Goal: Task Accomplishment & Management: Use online tool/utility

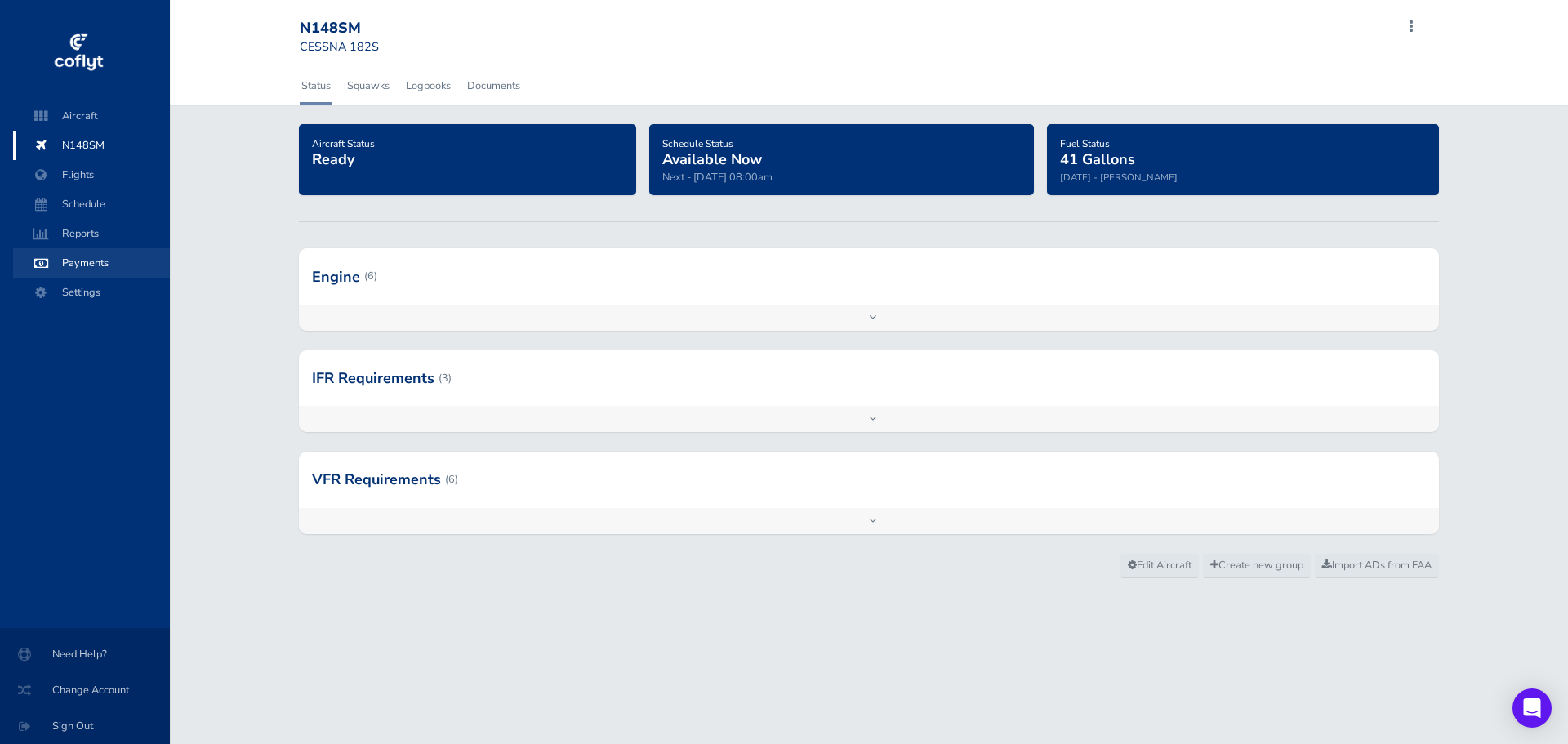
click at [87, 261] on span "Payments" at bounding box center [92, 262] width 124 height 30
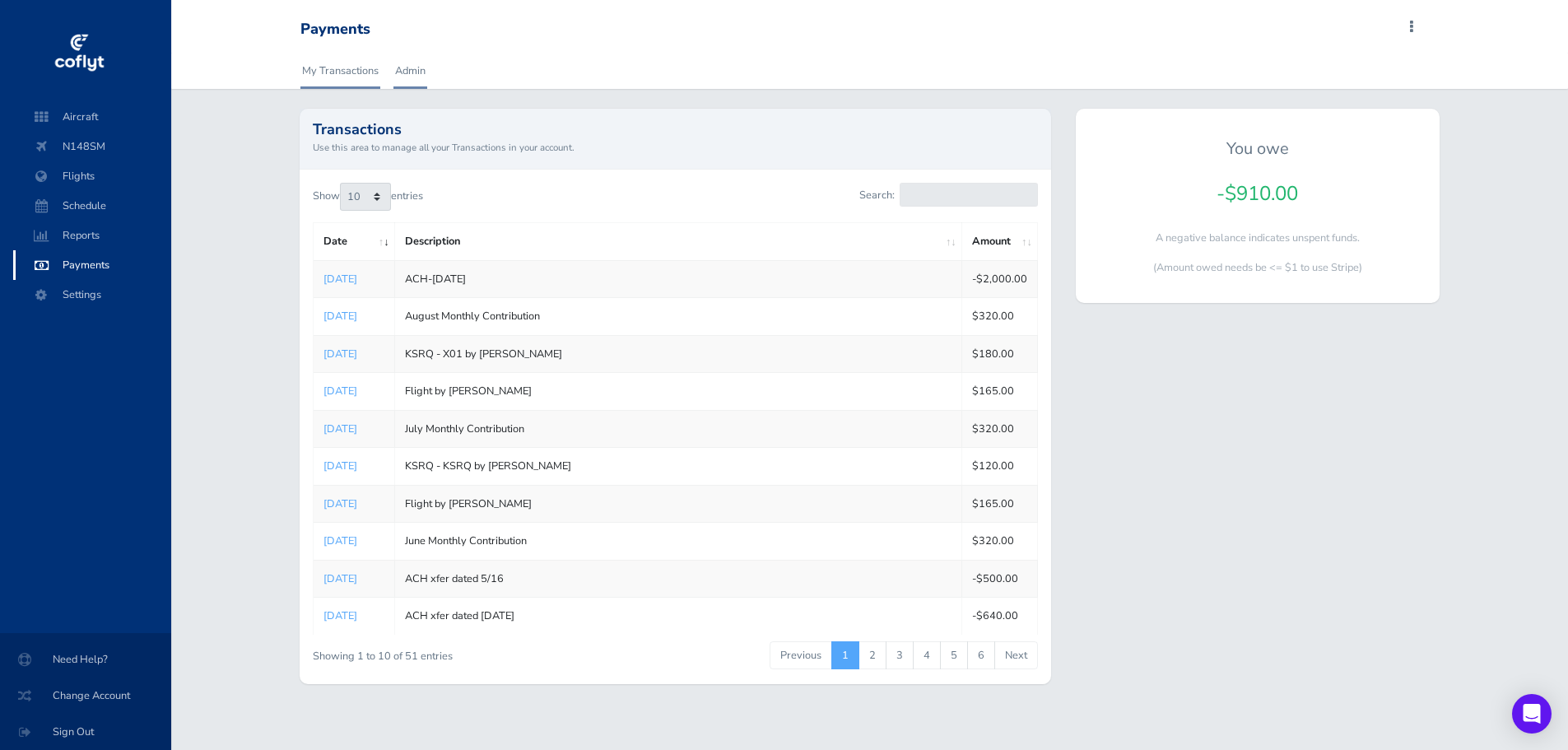
click at [412, 77] on link "Admin" at bounding box center [409, 71] width 34 height 36
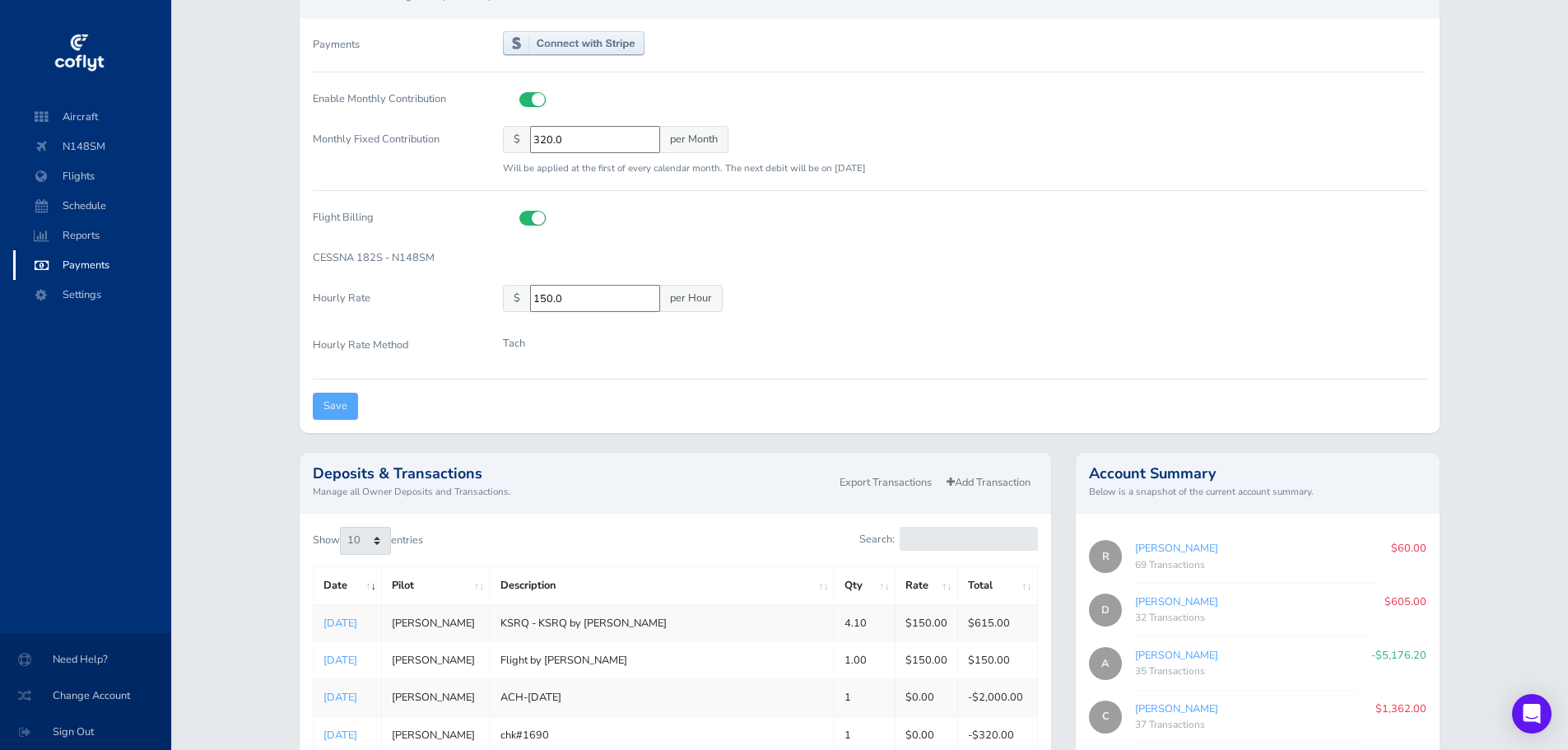
scroll to position [165, 0]
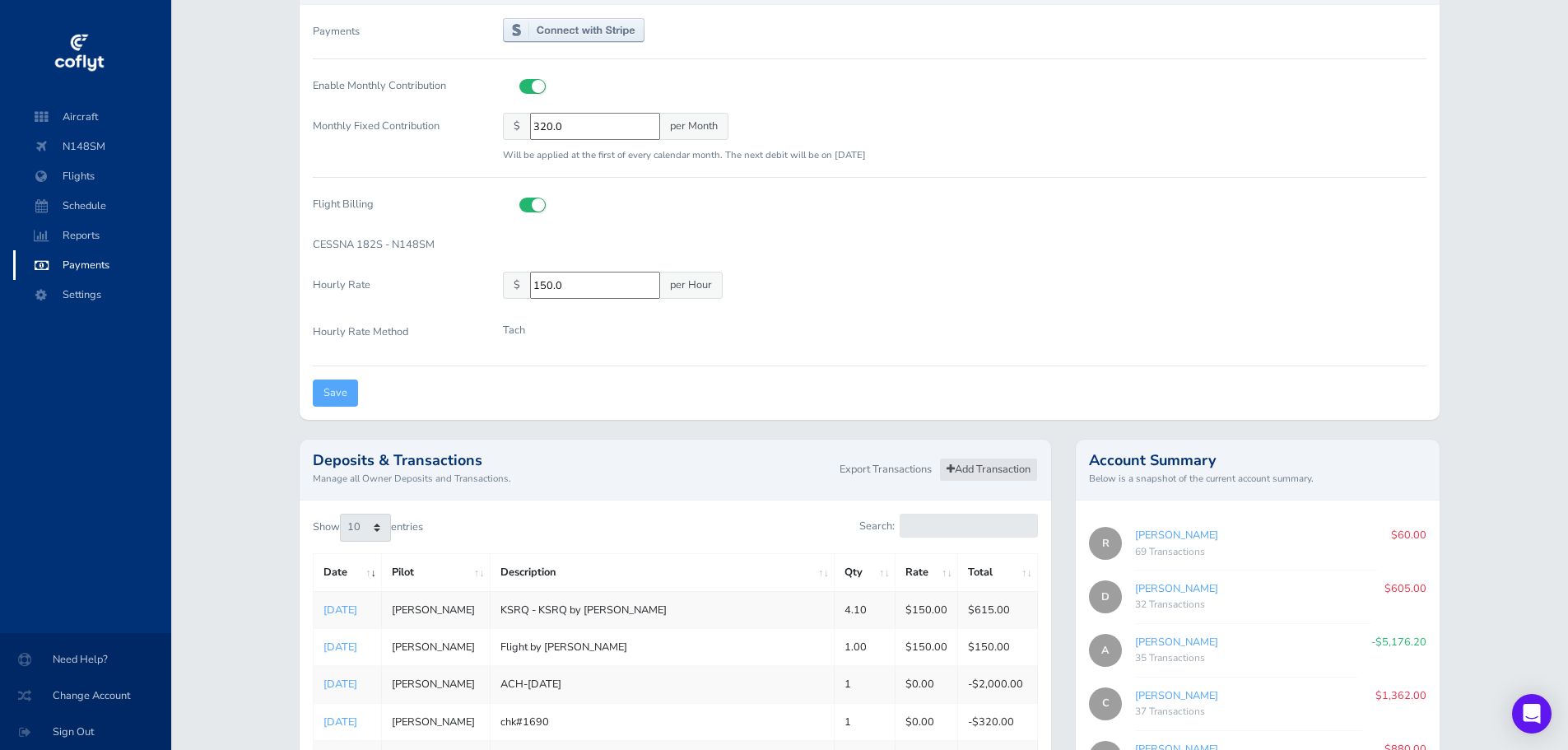
click at [981, 469] on link "Add Transaction" at bounding box center [988, 469] width 99 height 24
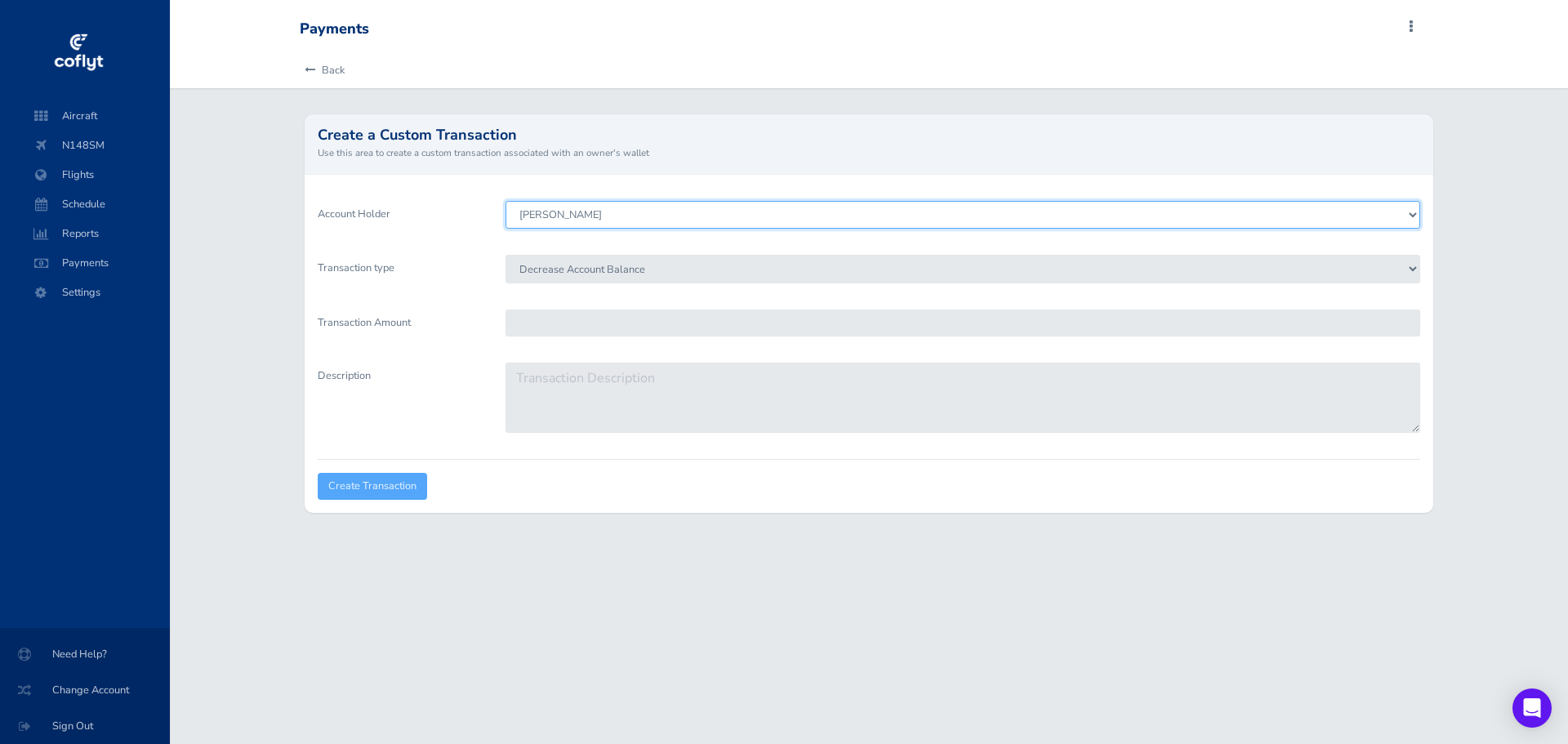
click at [596, 219] on select "[PERSON_NAME] [PERSON_NAME] [PERSON_NAME] [PERSON_NAME] [PERSON_NAME] [PERSON_N…" at bounding box center [963, 215] width 915 height 28
select select "6435"
click at [506, 201] on select "[PERSON_NAME] [PERSON_NAME] [PERSON_NAME] [PERSON_NAME] [PERSON_NAME] [PERSON_N…" at bounding box center [963, 215] width 915 height 28
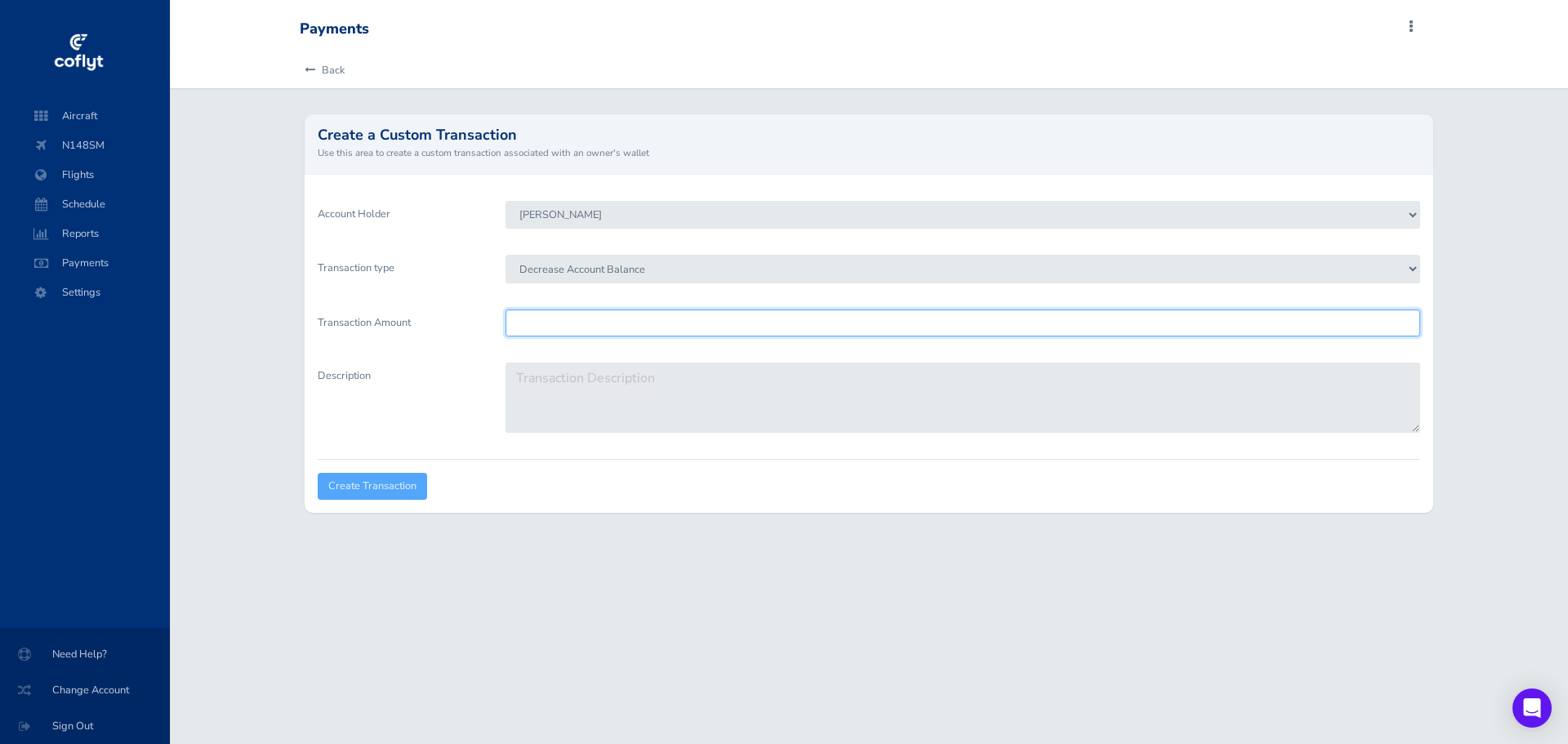
click at [563, 325] on input "Transaction Amount" at bounding box center [963, 323] width 915 height 27
type input "410"
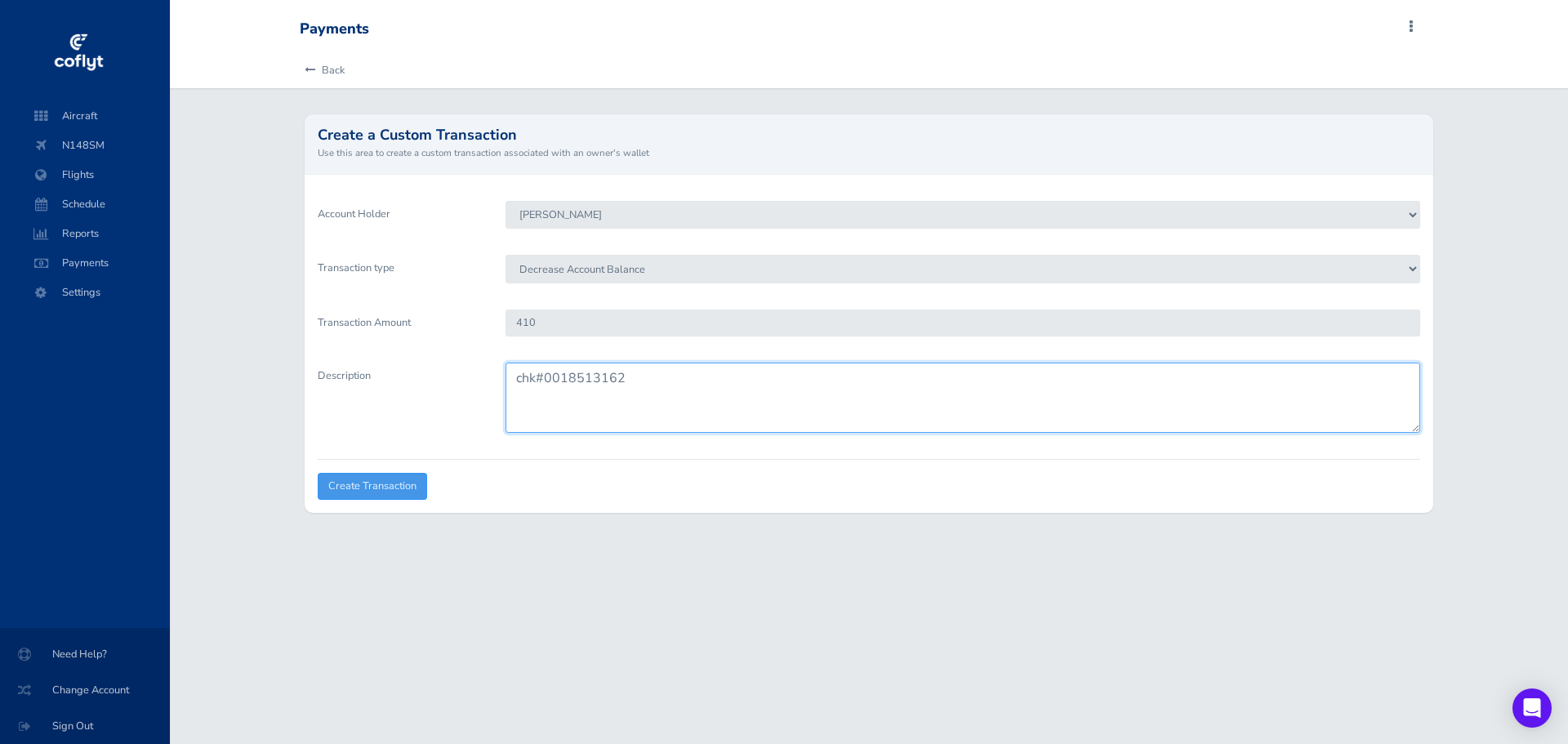
type textarea "chk#0018513162"
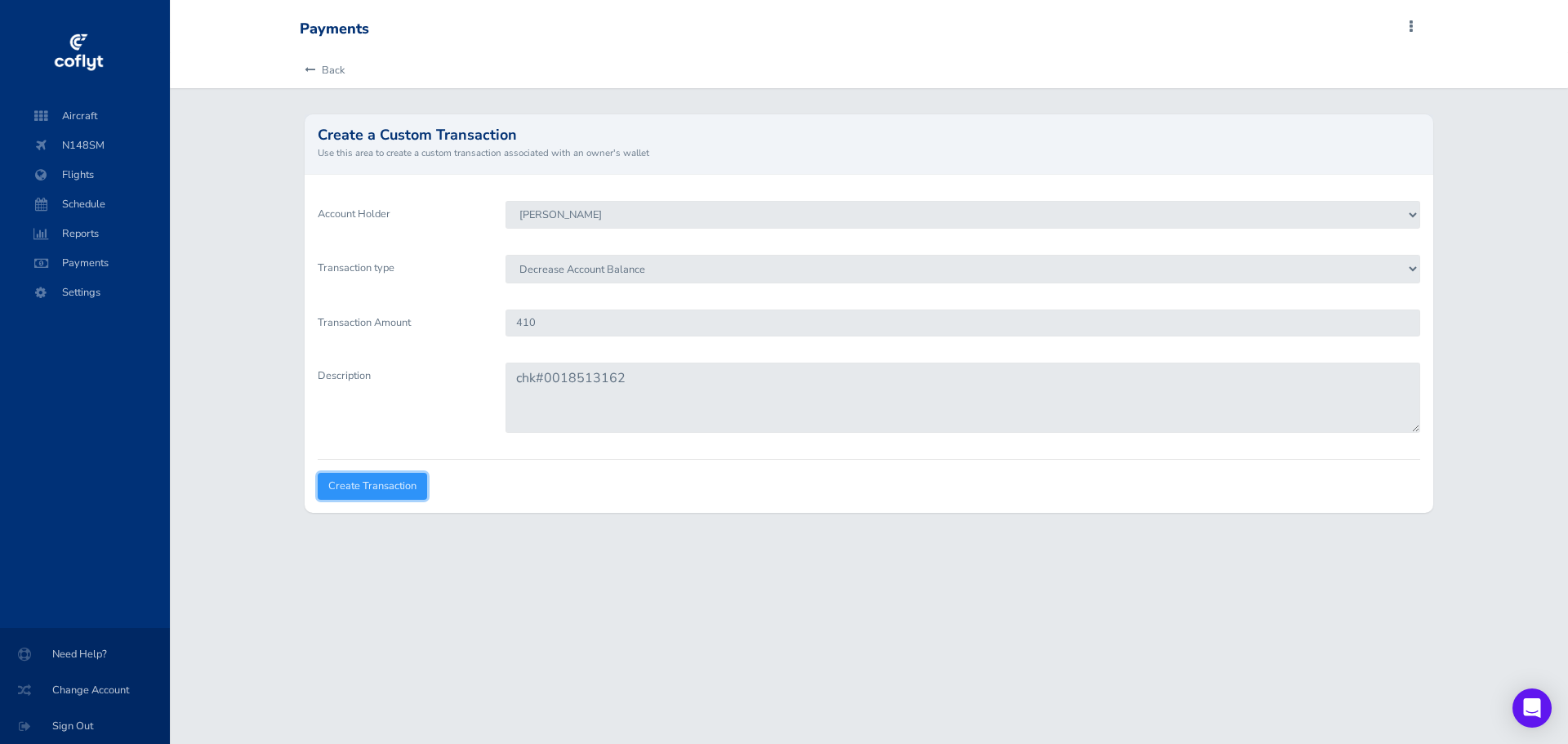
click at [378, 488] on input "Create Transaction" at bounding box center [373, 486] width 110 height 27
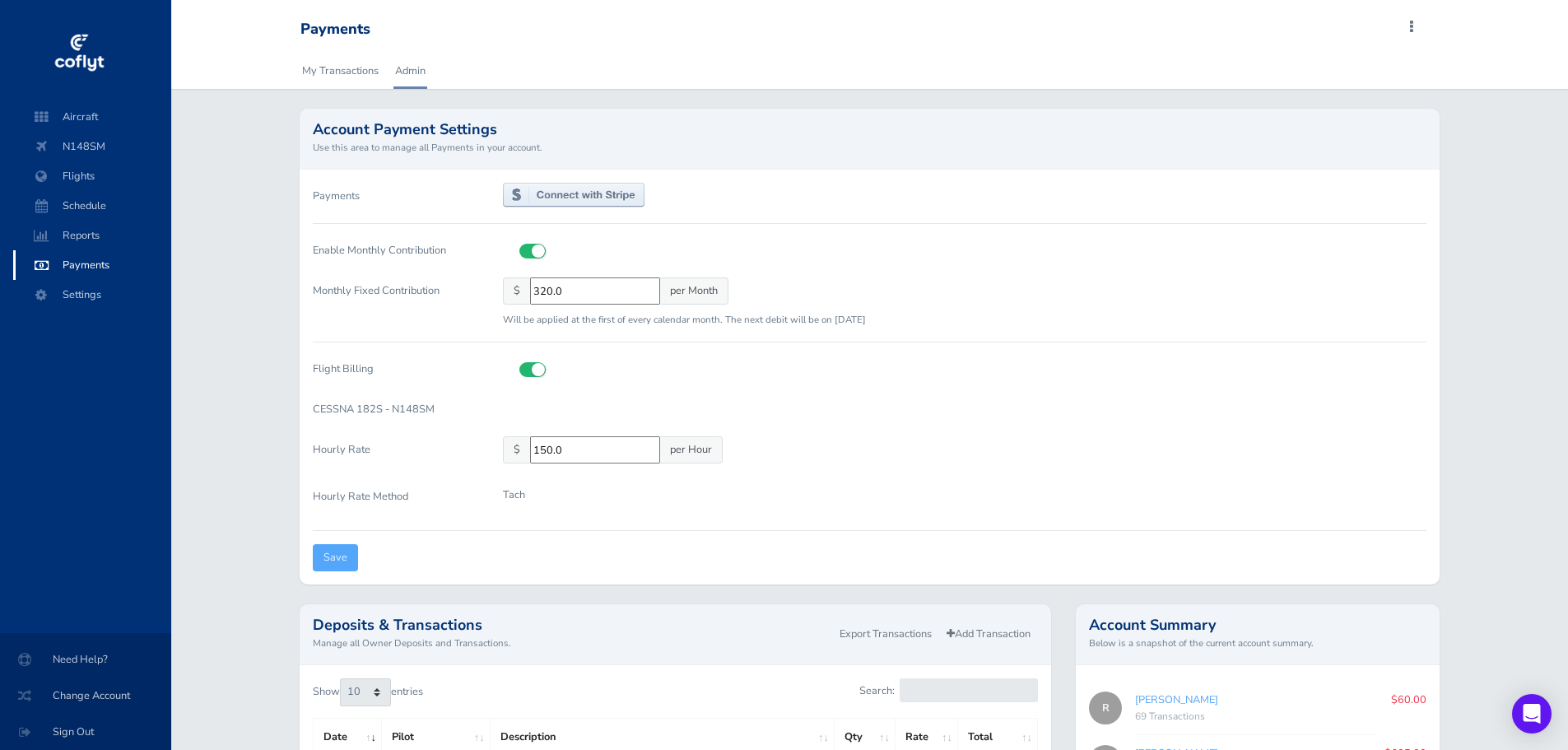
click at [91, 265] on span "Payments" at bounding box center [92, 264] width 125 height 30
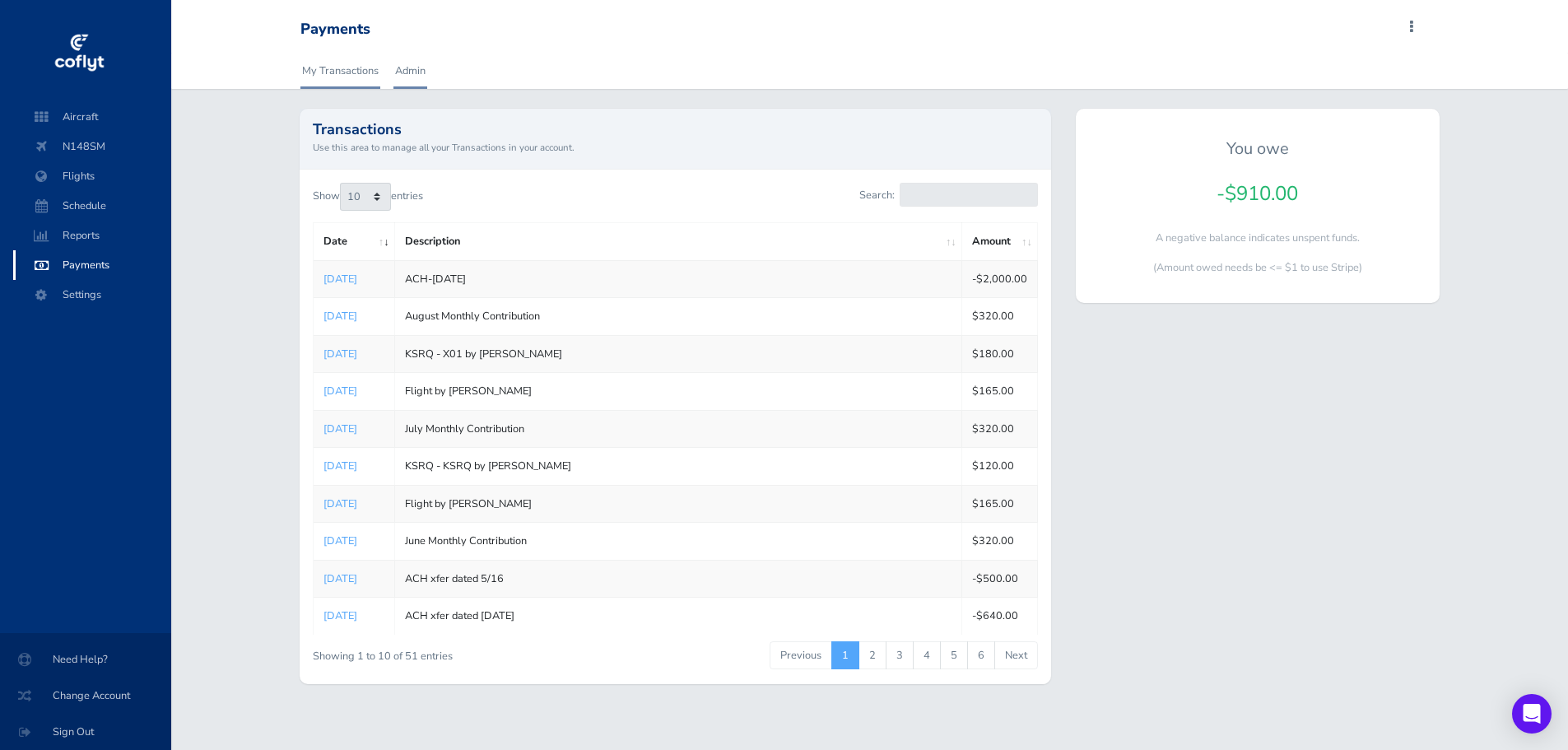
click at [410, 72] on link "Admin" at bounding box center [409, 71] width 34 height 36
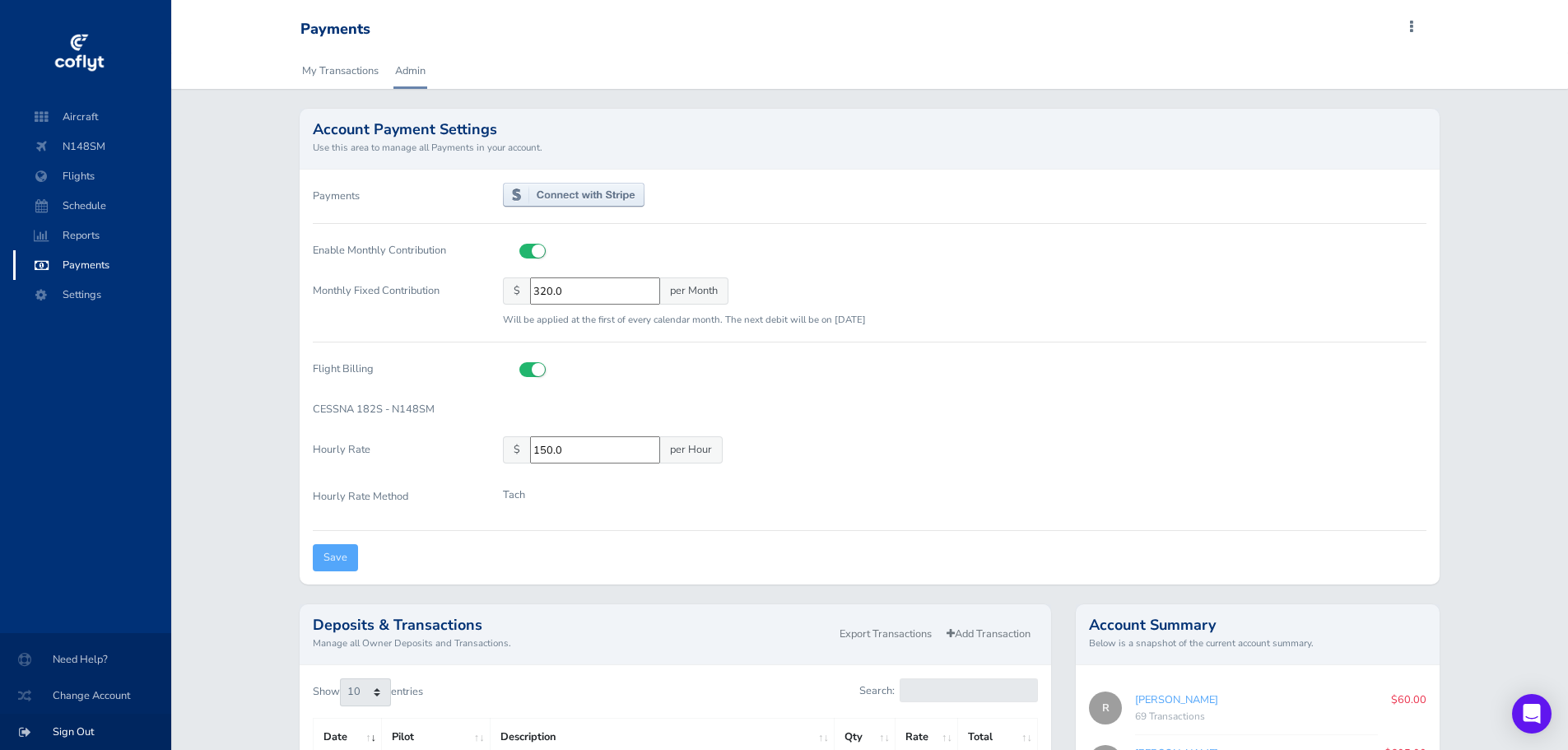
click at [63, 734] on span "Sign Out" at bounding box center [85, 732] width 131 height 30
